Goal: Find contact information: Find contact information

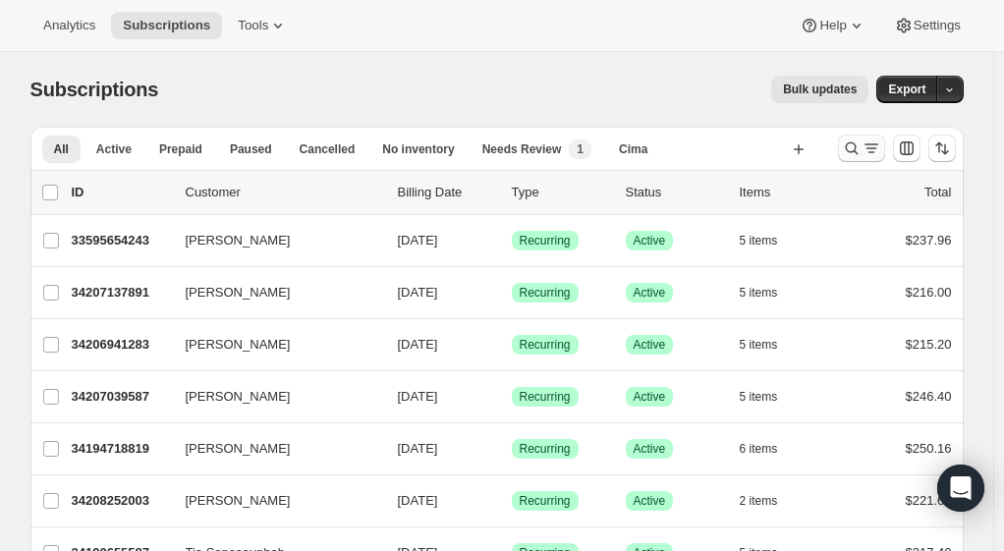
click at [853, 145] on icon "Search and filter results" at bounding box center [852, 148] width 20 height 20
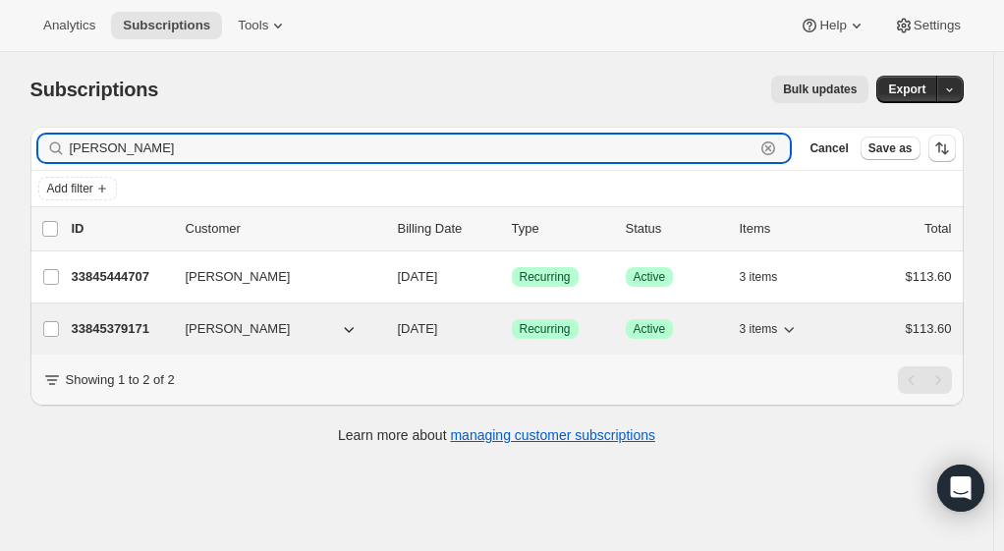
type input "[PERSON_NAME]"
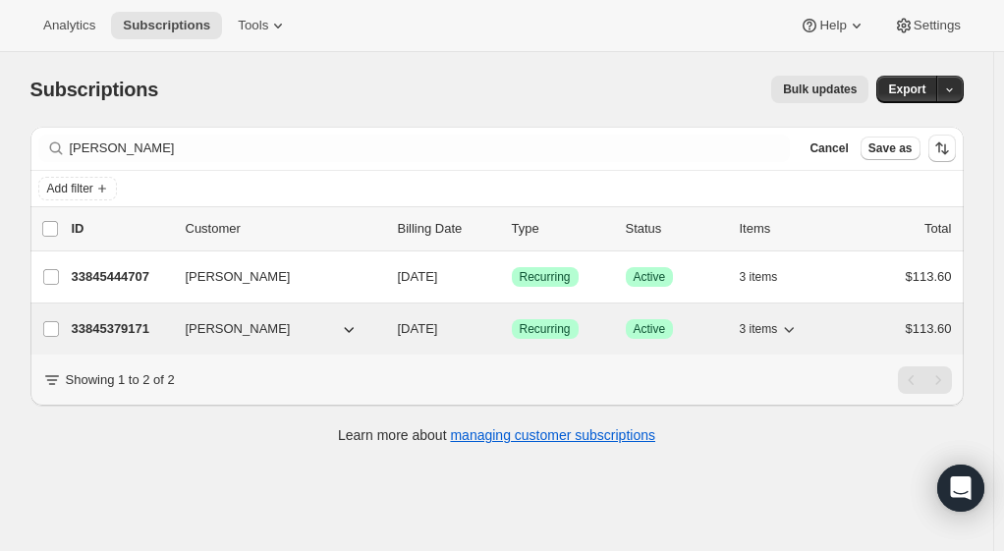
click at [112, 328] on p "33845379171" at bounding box center [121, 329] width 98 height 20
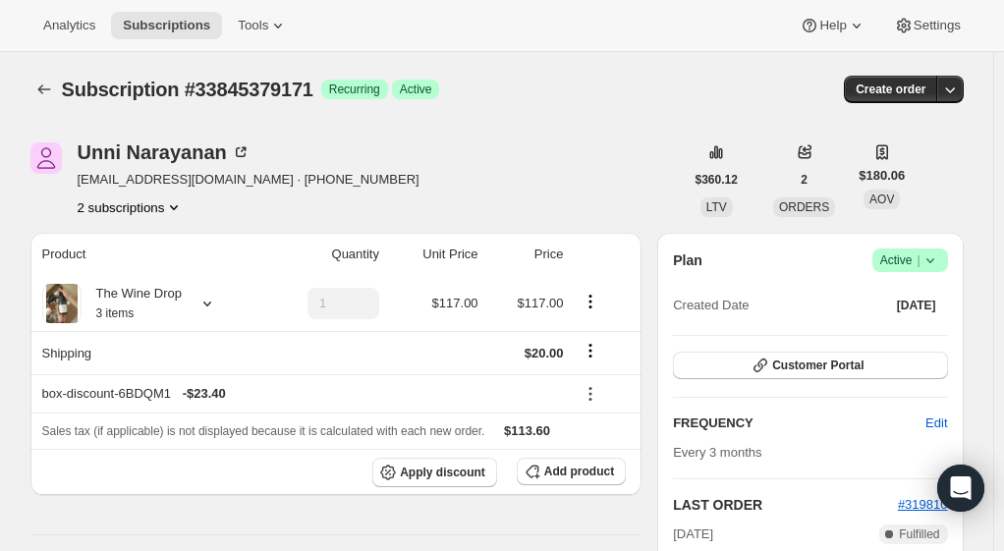
click at [167, 206] on button "2 subscriptions" at bounding box center [131, 207] width 107 height 20
click at [122, 282] on span "33845444707" at bounding box center [108, 276] width 79 height 15
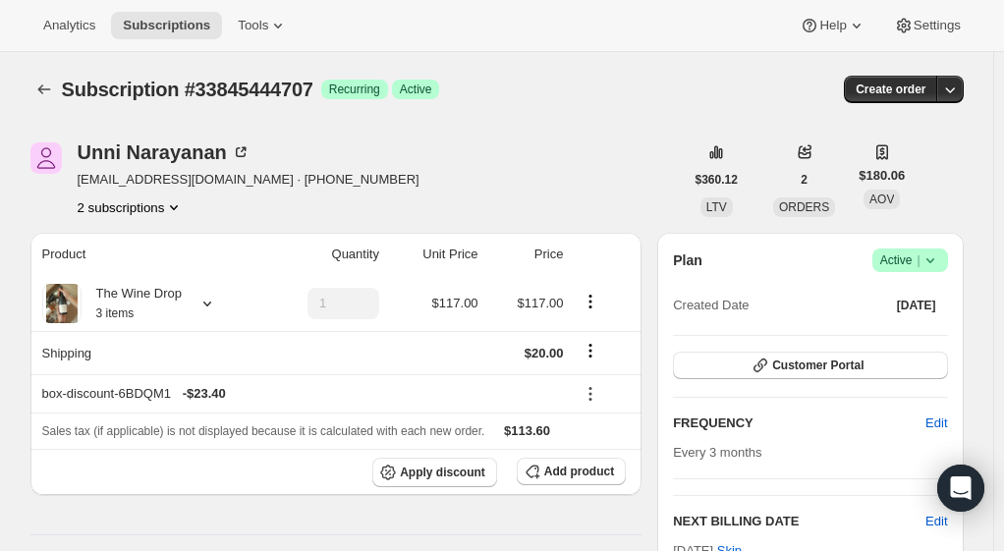
click at [176, 205] on icon "Product actions" at bounding box center [174, 207] width 8 height 5
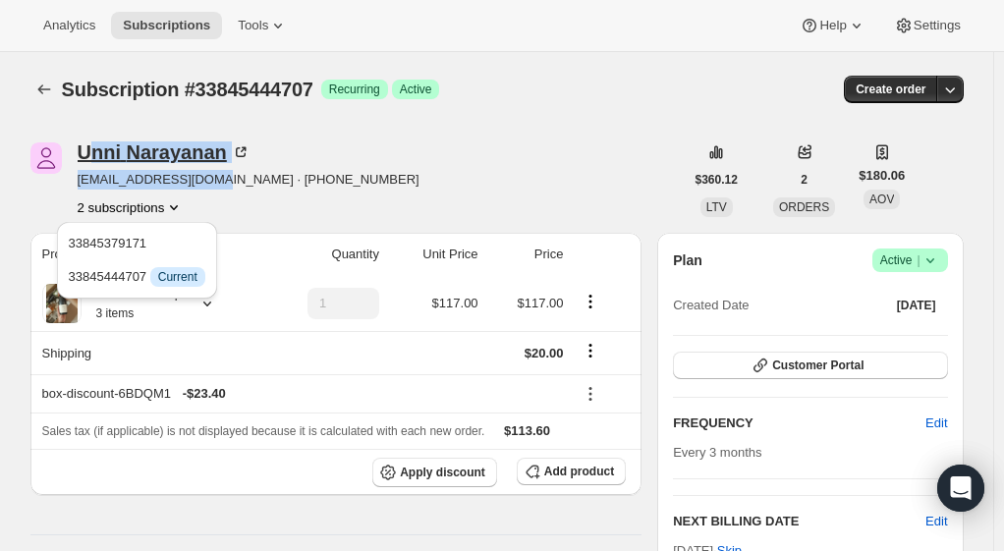
drag, startPoint x: 222, startPoint y: 181, endPoint x: 102, endPoint y: 164, distance: 121.0
click at [102, 164] on div "[PERSON_NAME] [EMAIL_ADDRESS][DOMAIN_NAME] · [PHONE_NUMBER] 2 subscriptions" at bounding box center [249, 179] width 342 height 75
click at [102, 162] on div "[PERSON_NAME]" at bounding box center [164, 152] width 173 height 20
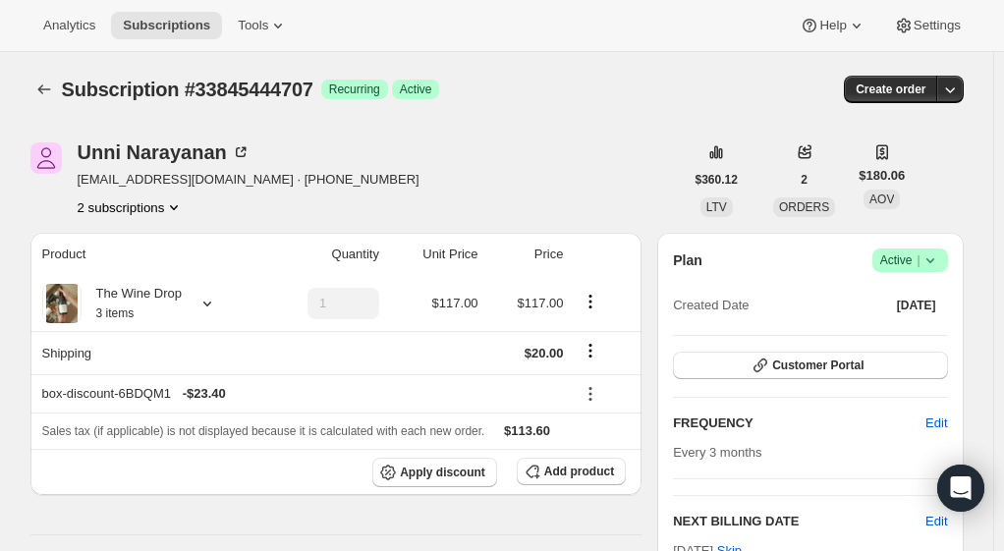
click at [495, 184] on div "[PERSON_NAME] [EMAIL_ADDRESS][DOMAIN_NAME] · [PHONE_NUMBER] 2 subscriptions" at bounding box center [356, 179] width 653 height 75
click at [174, 207] on icon "Product actions" at bounding box center [174, 207] width 20 height 20
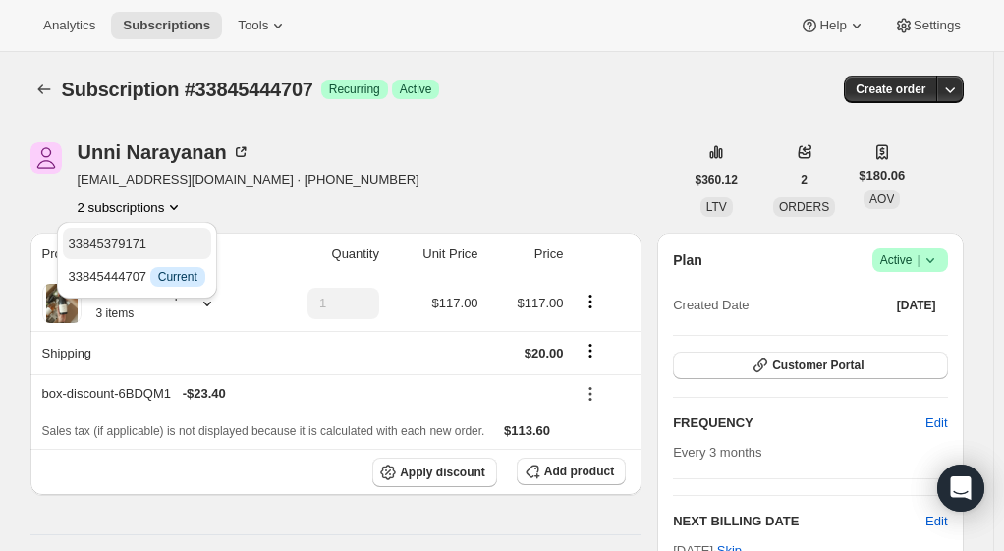
click at [126, 243] on span "33845379171" at bounding box center [108, 243] width 79 height 15
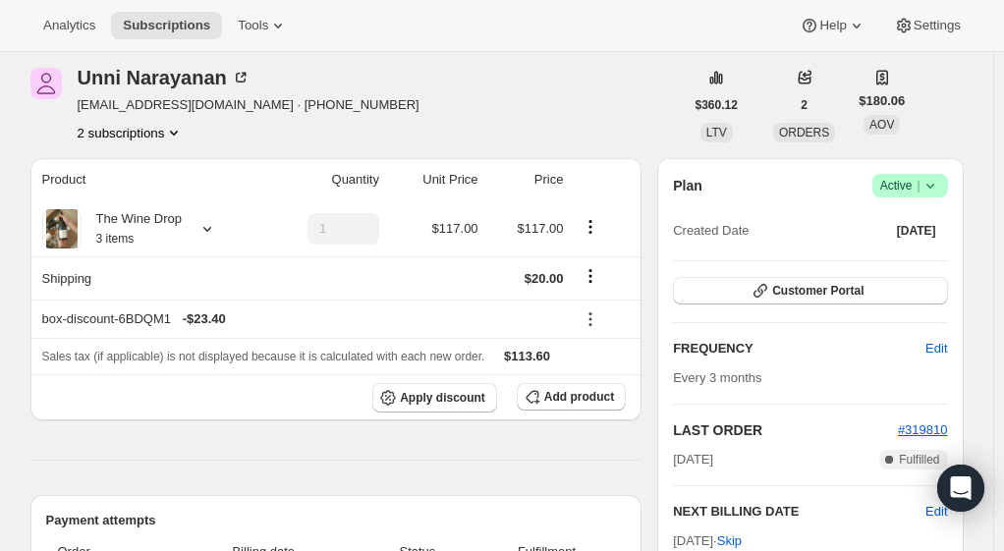
scroll to position [75, 0]
click at [212, 228] on icon at bounding box center [207, 229] width 20 height 20
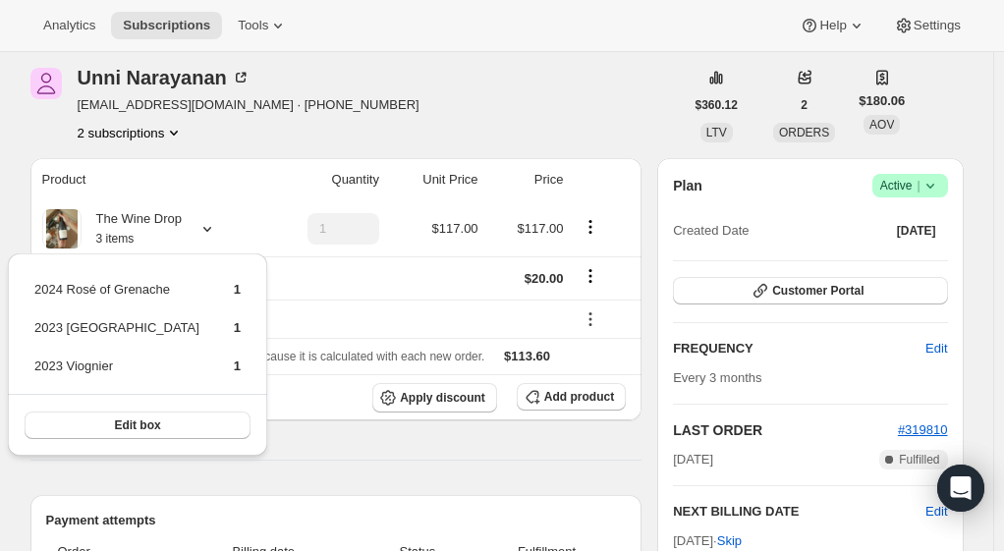
click at [177, 128] on icon "Product actions" at bounding box center [174, 133] width 20 height 20
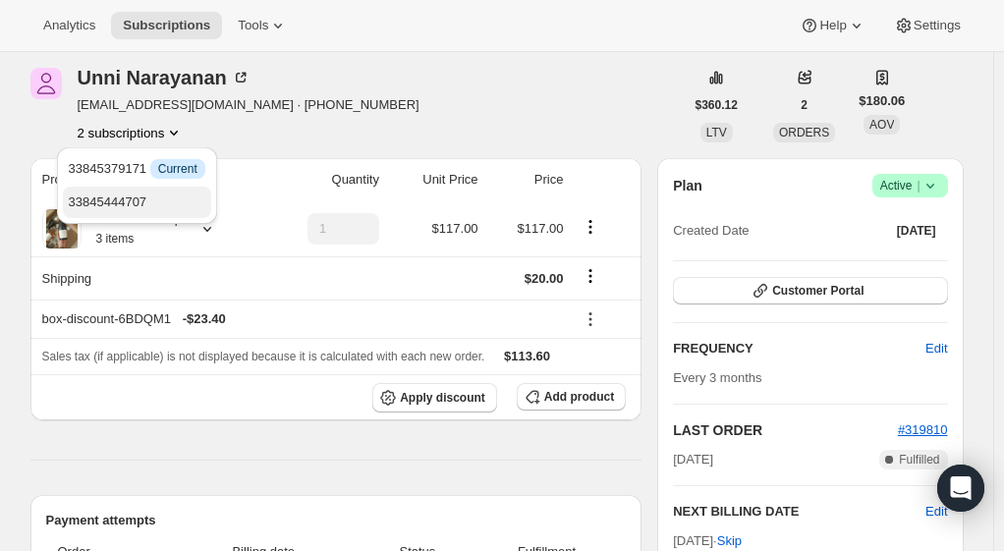
click at [120, 203] on span "33845444707" at bounding box center [108, 201] width 79 height 15
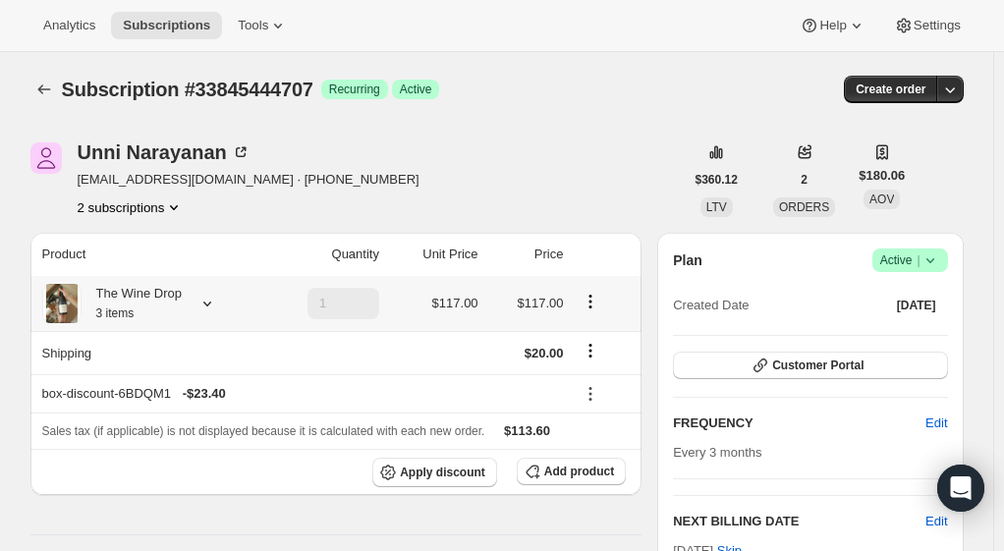
click at [206, 305] on icon at bounding box center [207, 304] width 20 height 20
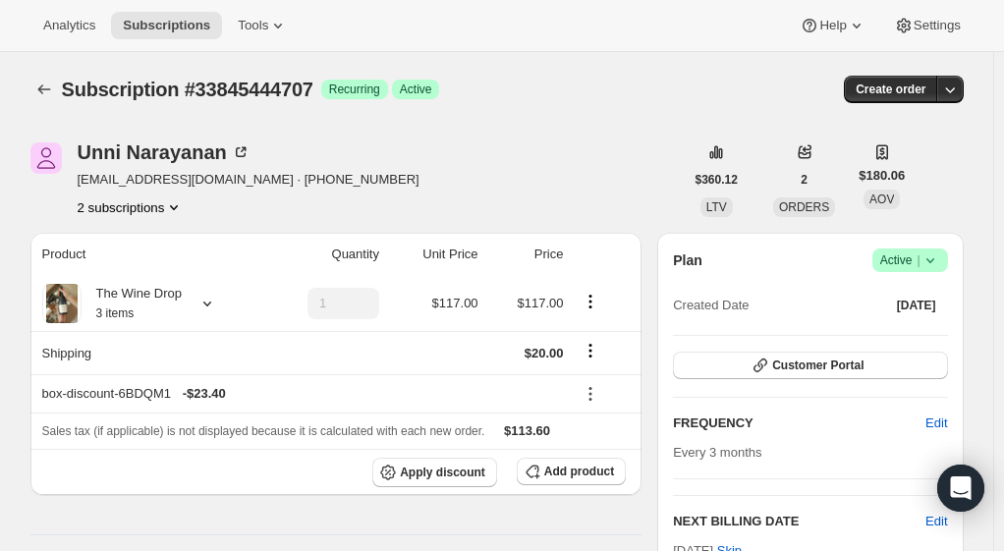
click at [173, 206] on icon "Product actions" at bounding box center [174, 207] width 20 height 20
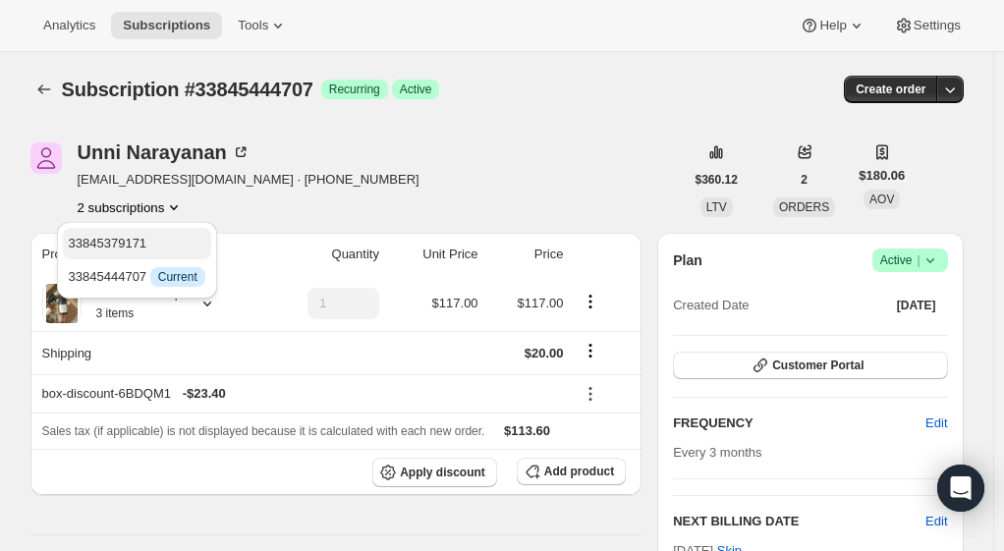
click at [136, 240] on span "33845379171" at bounding box center [108, 243] width 79 height 15
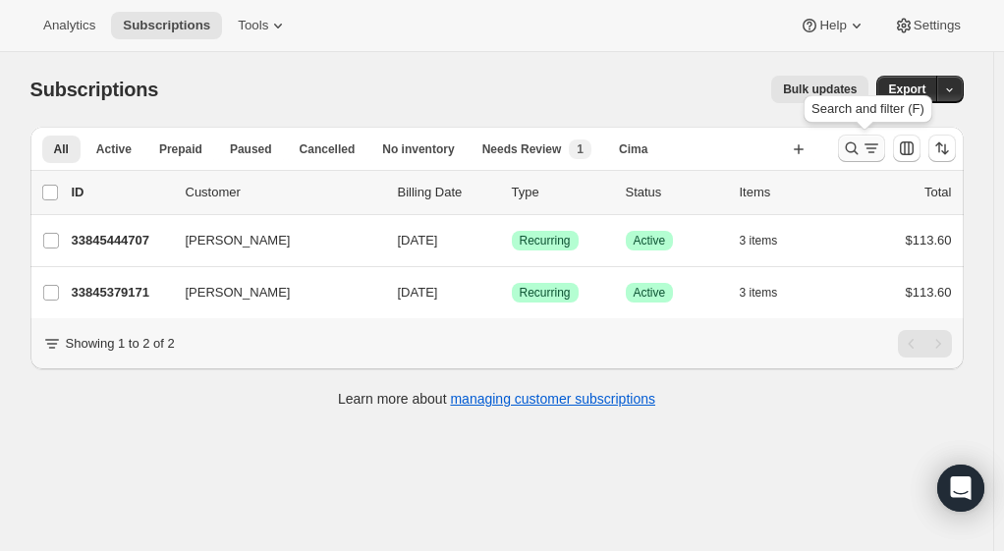
click at [865, 150] on icon "Search and filter results" at bounding box center [871, 148] width 20 height 20
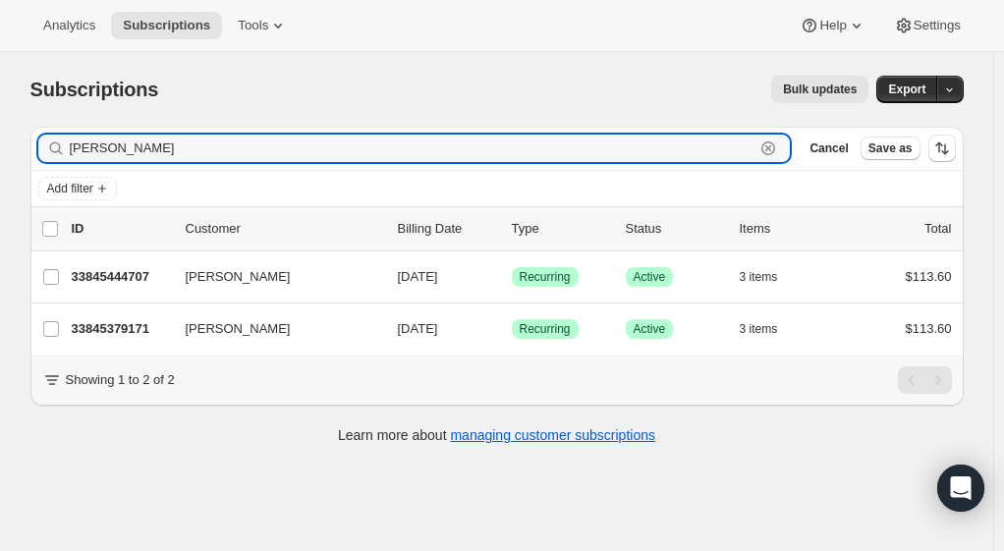
drag, startPoint x: 140, startPoint y: 156, endPoint x: -110, endPoint y: 128, distance: 252.1
click at [0, 128] on html "Analytics Subscriptions Tools Help Settings Skip to content Subscriptions. This…" at bounding box center [502, 275] width 1004 height 551
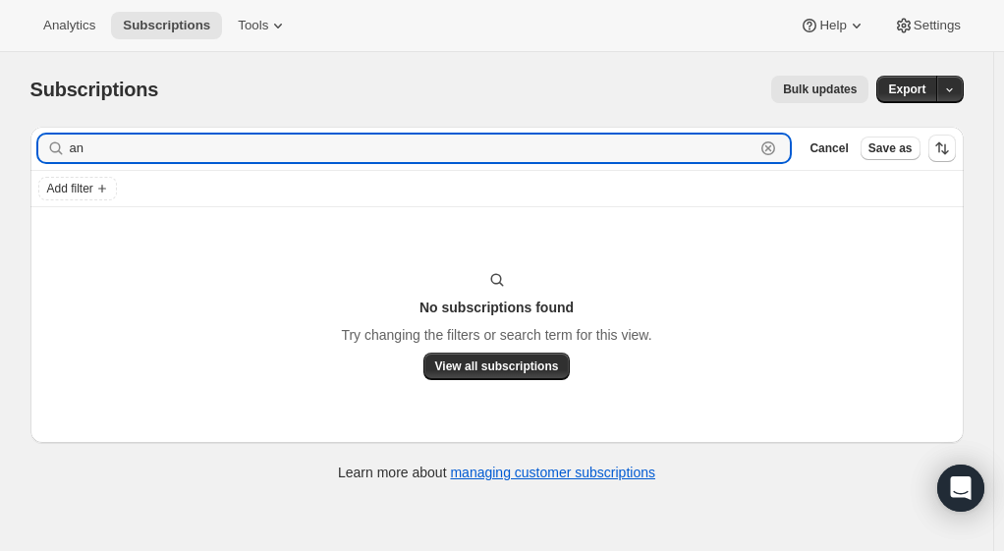
type input "a"
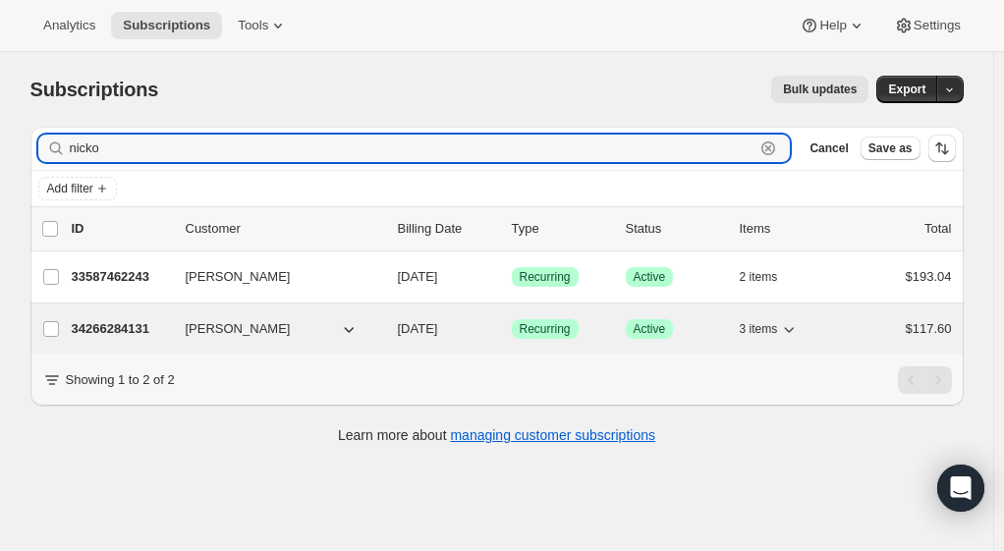
type input "nicko"
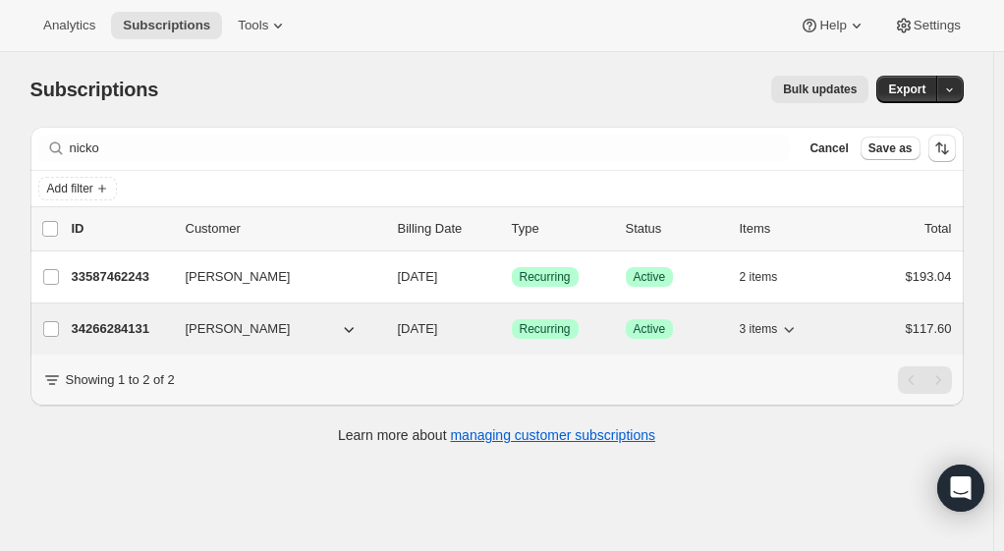
click at [127, 329] on p "34266284131" at bounding box center [121, 329] width 98 height 20
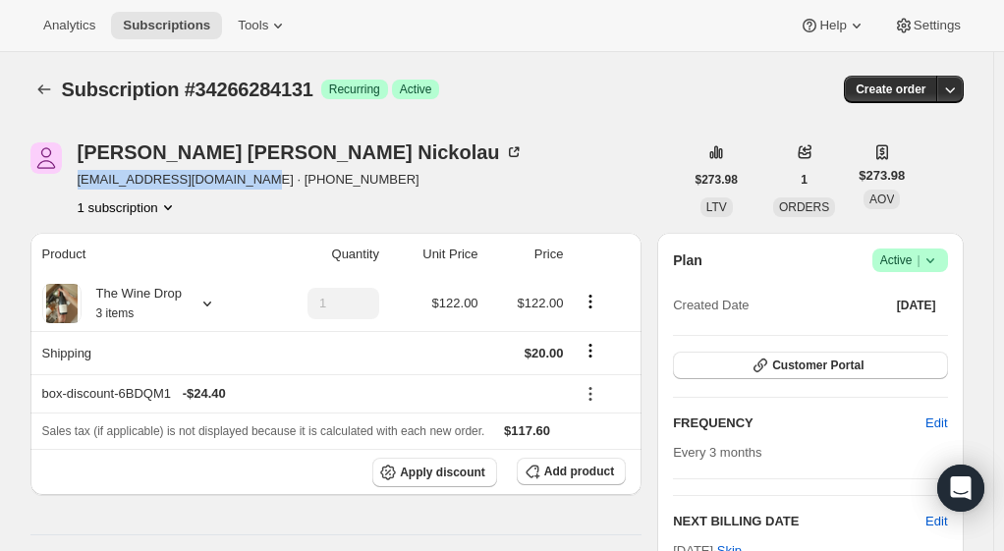
drag, startPoint x: 83, startPoint y: 183, endPoint x: 252, endPoint y: 180, distance: 169.9
click at [252, 180] on span "[EMAIL_ADDRESS][DOMAIN_NAME] · [PHONE_NUMBER]" at bounding box center [301, 180] width 446 height 20
copy span "[EMAIL_ADDRESS][DOMAIN_NAME]"
click at [271, 524] on div "Product Quantity Unit Price Price The Wine Drop 3 items 1 $122.00 $122.00 Shipp…" at bounding box center [336, 561] width 612 height 656
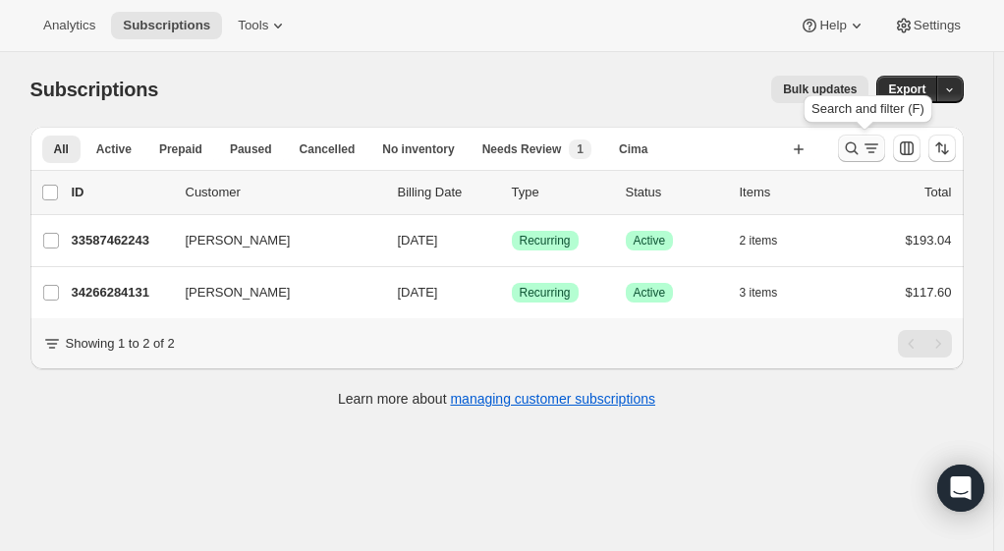
click at [873, 143] on icon "Search and filter results" at bounding box center [871, 148] width 20 height 20
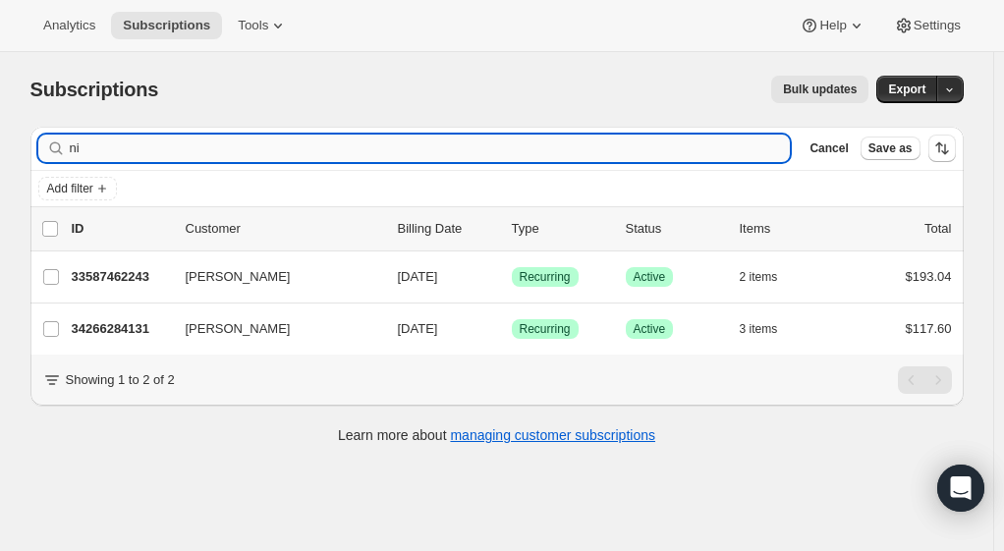
type input "n"
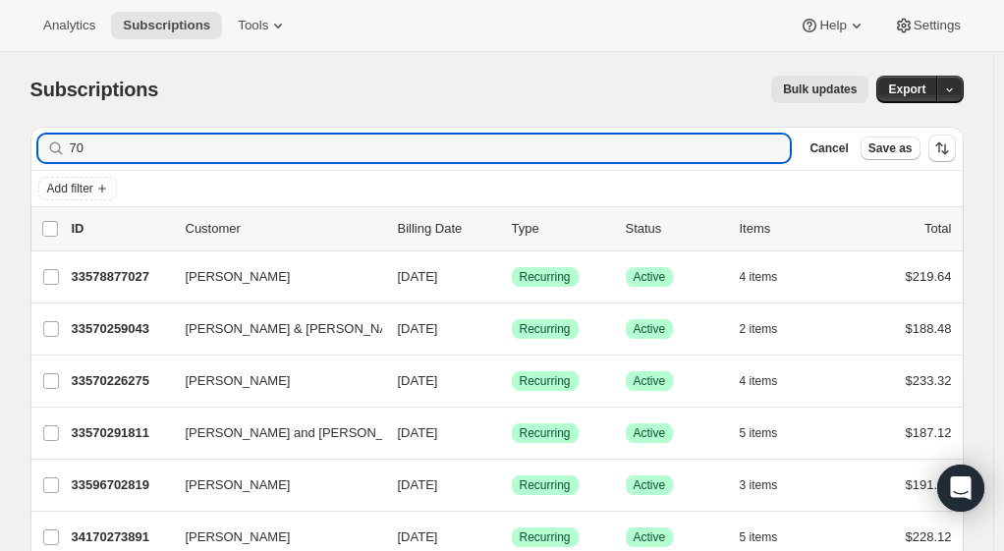
type input "7"
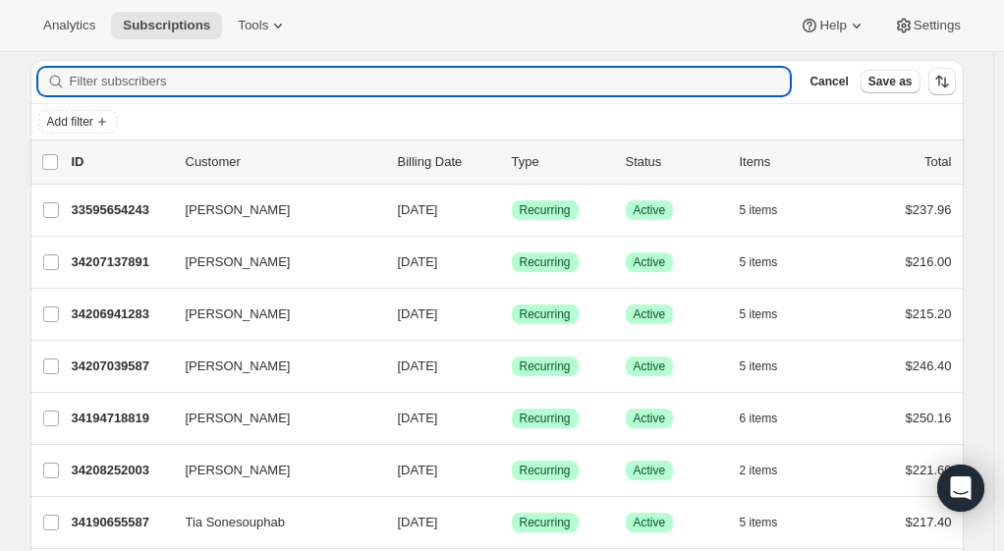
scroll to position [38, 0]
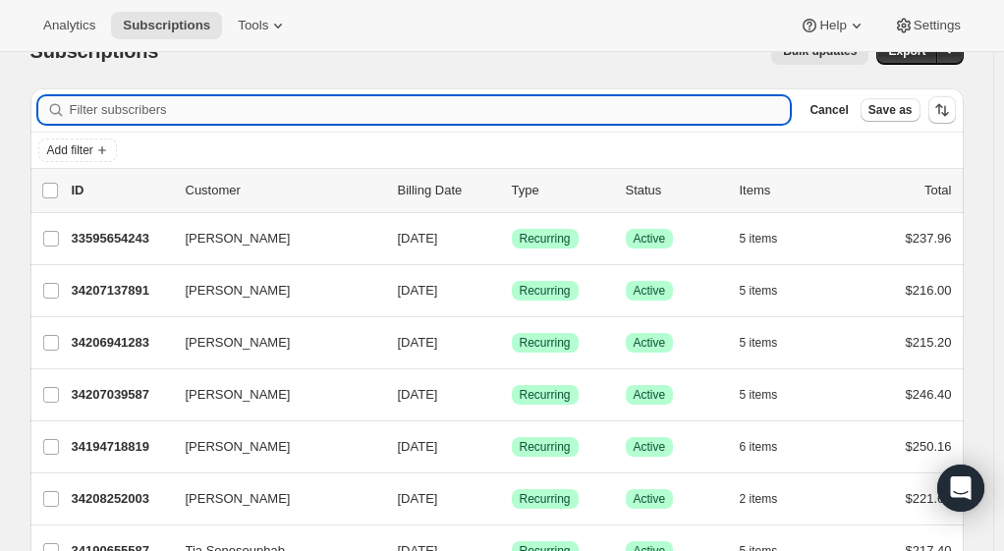
click at [251, 103] on input "Filter subscribers" at bounding box center [430, 110] width 721 height 28
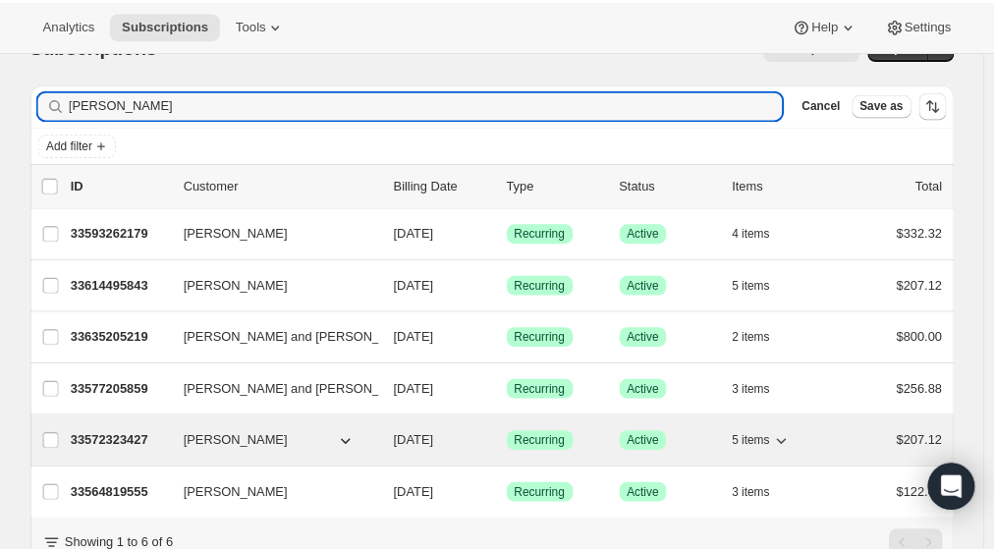
scroll to position [0, 0]
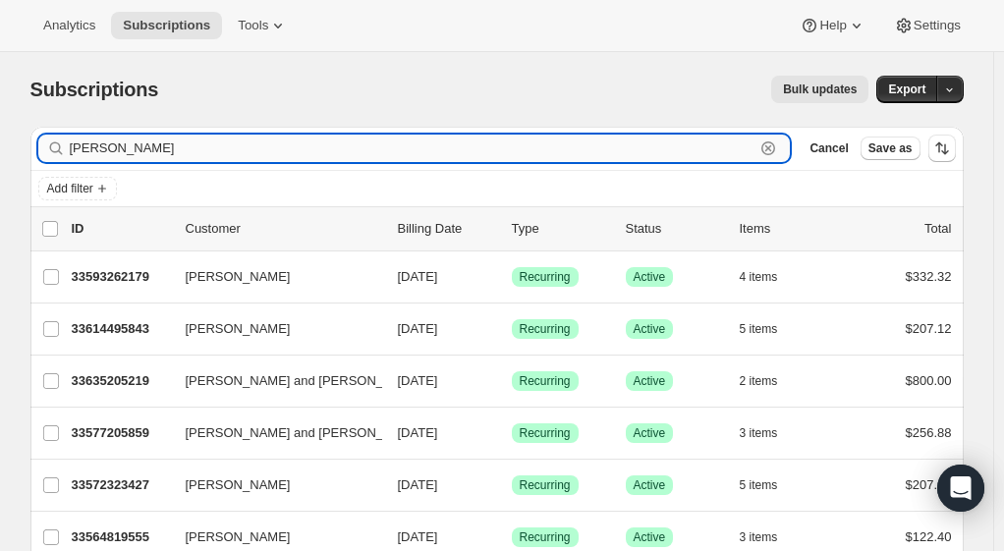
click at [138, 149] on input "[PERSON_NAME]" at bounding box center [413, 149] width 686 height 28
type input "m"
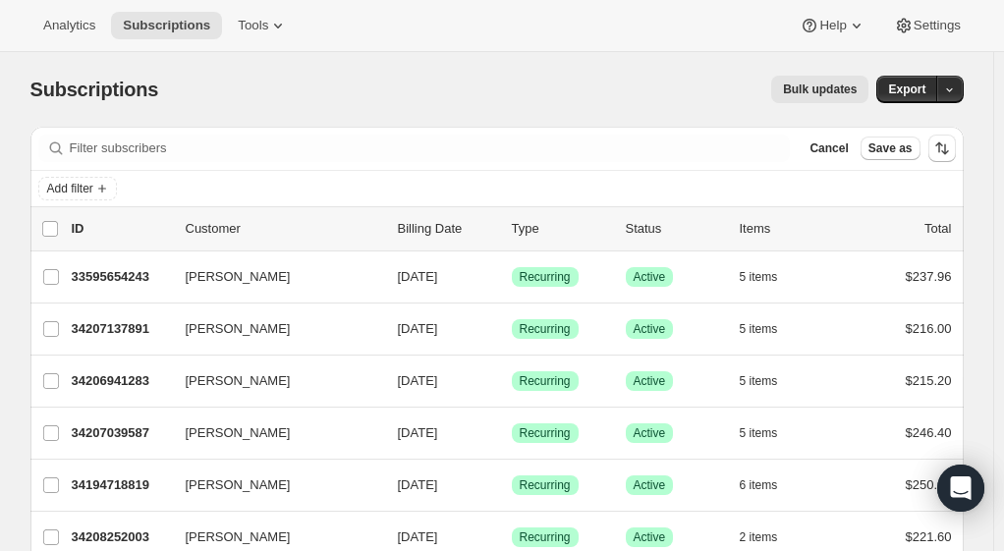
click at [372, 75] on div "Subscriptions. This page is ready Subscriptions Bulk updates More actions Bulk …" at bounding box center [496, 89] width 933 height 75
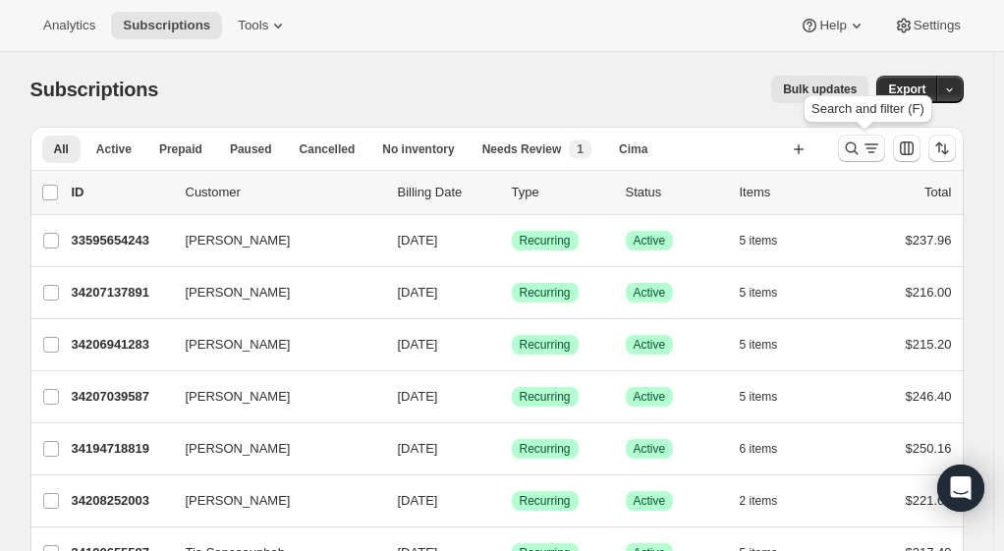
click at [851, 155] on icon "Search and filter results" at bounding box center [852, 148] width 20 height 20
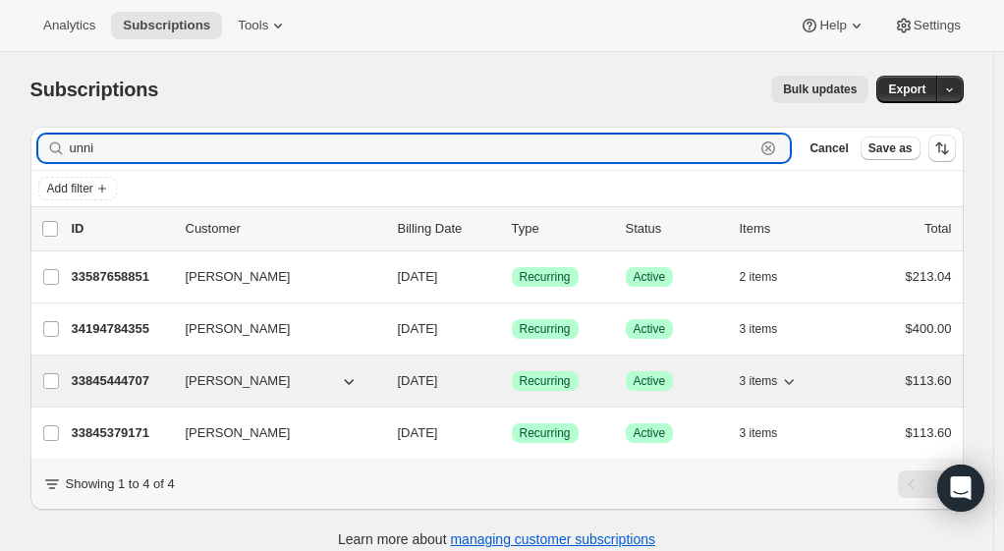
type input "unni"
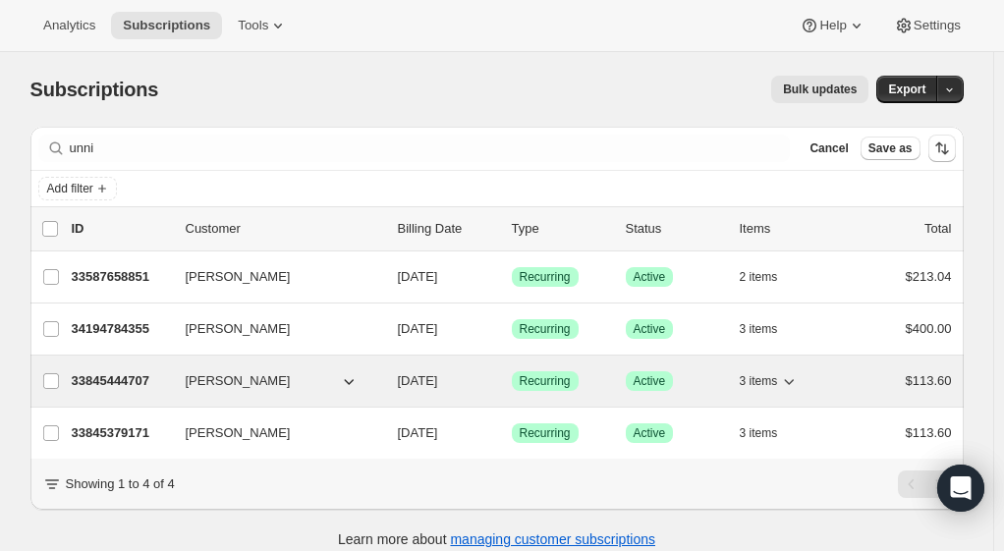
click at [113, 381] on p "33845444707" at bounding box center [121, 381] width 98 height 20
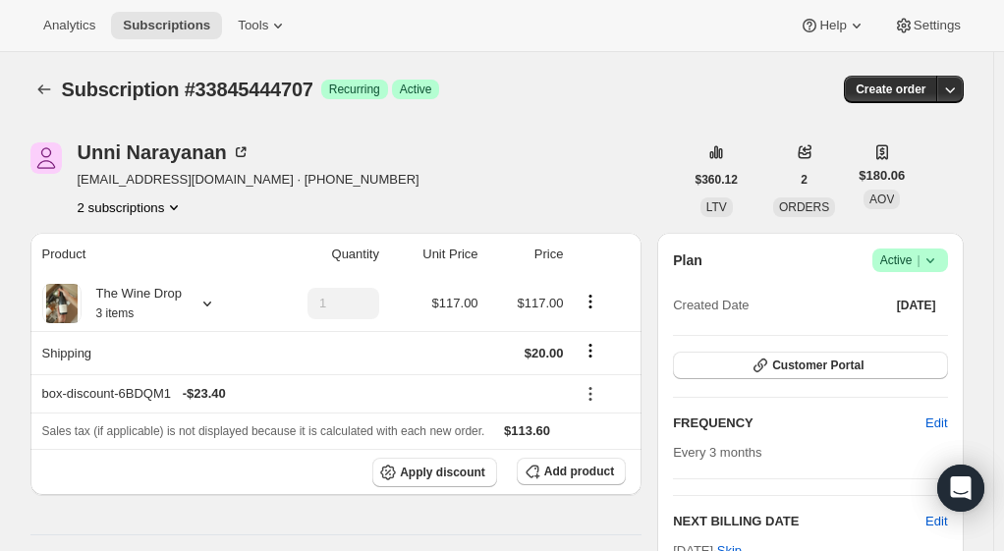
click at [175, 208] on icon "Product actions" at bounding box center [174, 207] width 20 height 20
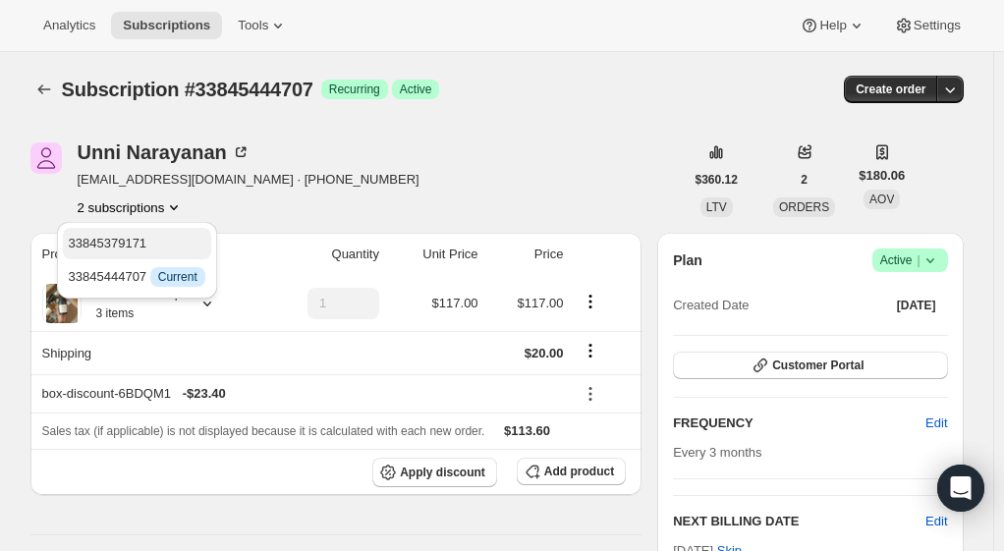
click at [132, 244] on span "33845379171" at bounding box center [108, 243] width 79 height 15
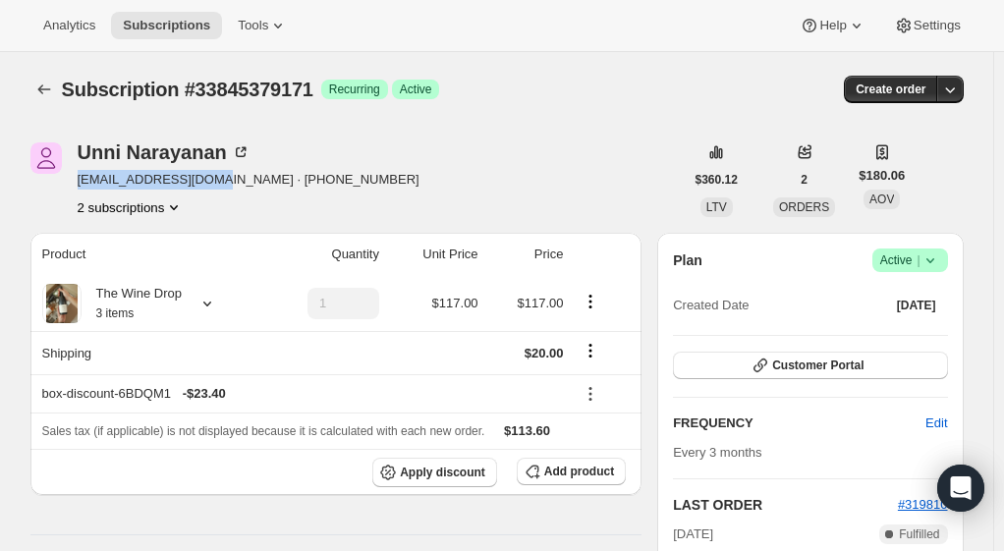
drag, startPoint x: 222, startPoint y: 179, endPoint x: 83, endPoint y: 177, distance: 139.5
click at [83, 177] on span "[EMAIL_ADDRESS][DOMAIN_NAME] · [PHONE_NUMBER]" at bounding box center [249, 180] width 342 height 20
copy span "unarayanan@yahoo.com"
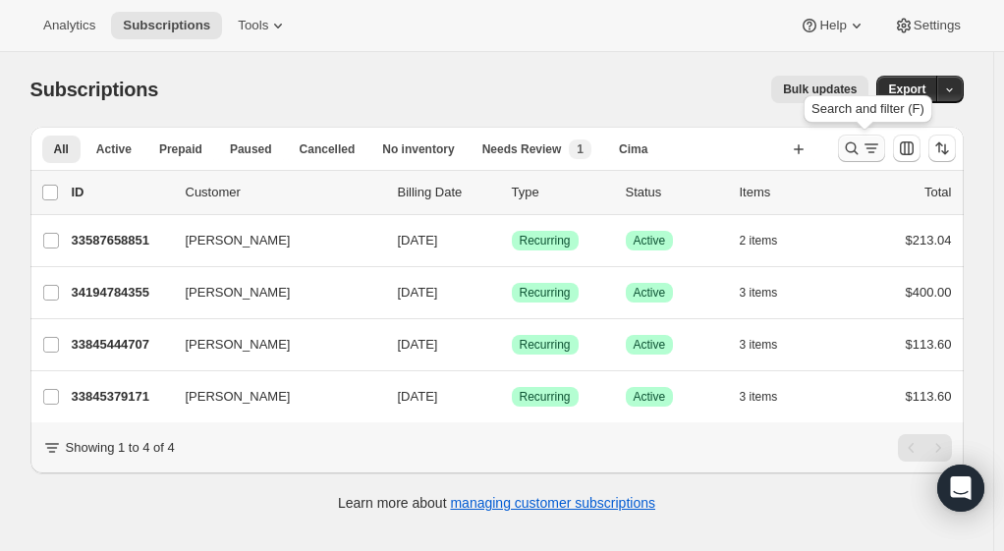
click at [852, 146] on icon "Search and filter results" at bounding box center [852, 148] width 20 height 20
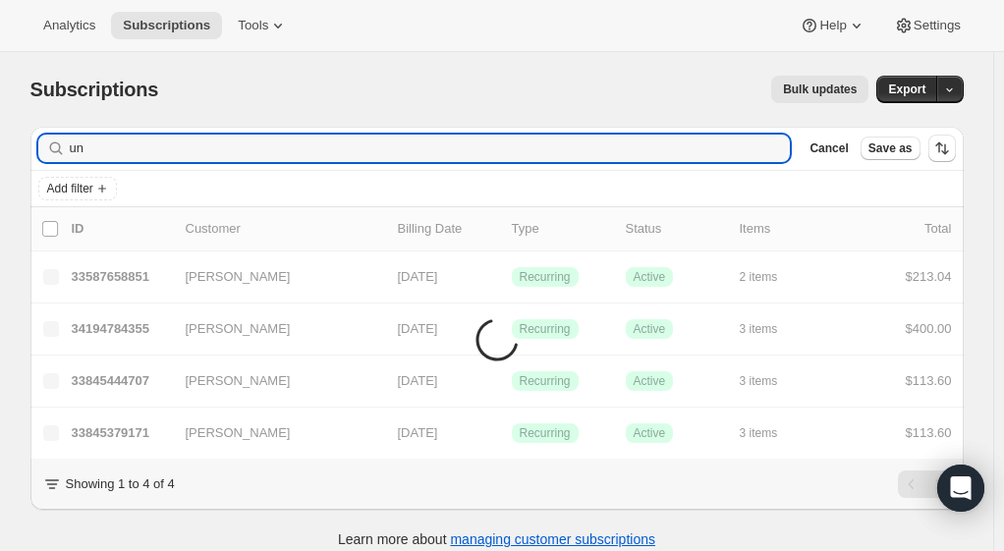
type input "u"
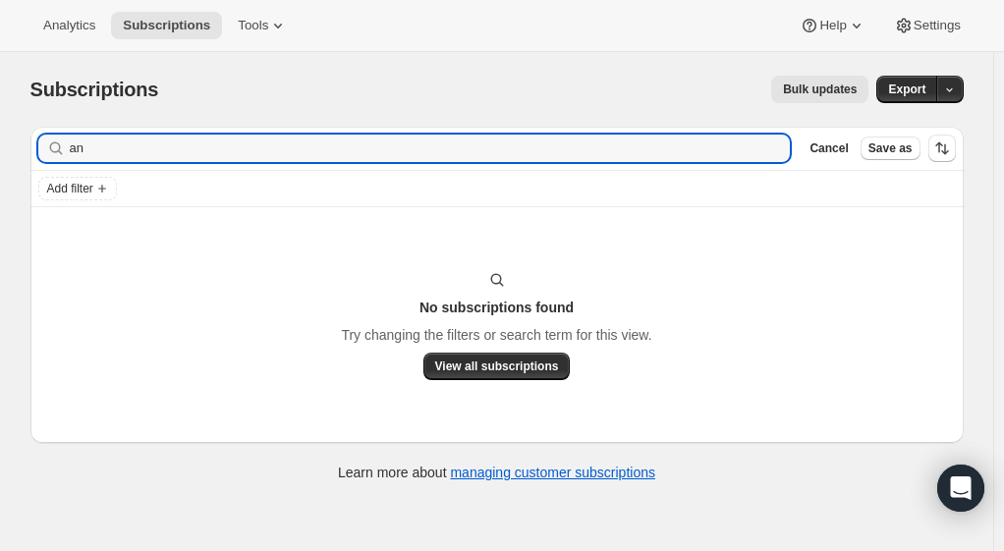
type input "a"
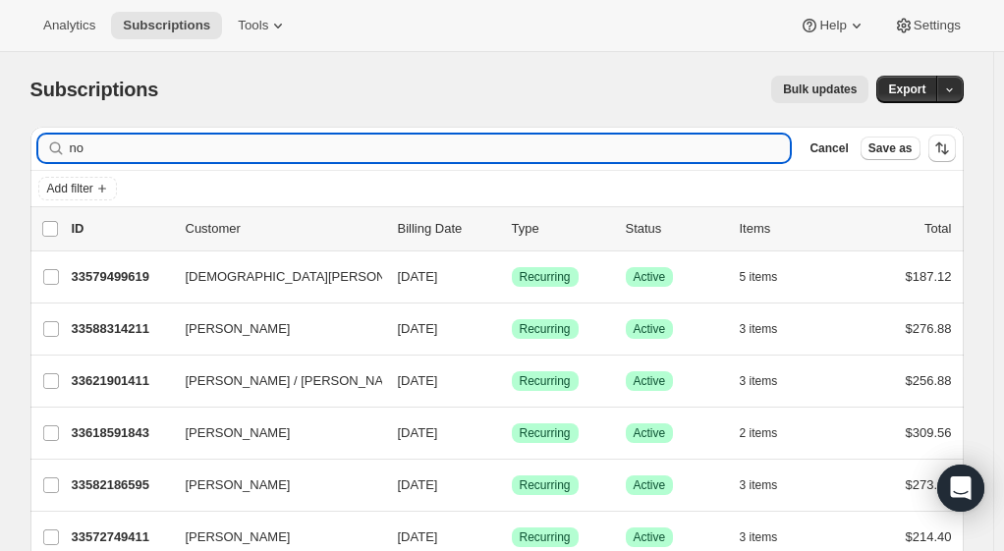
type input "n"
click at [122, 157] on input "Filter subscribers" at bounding box center [430, 149] width 721 height 28
